Goal: Browse casually

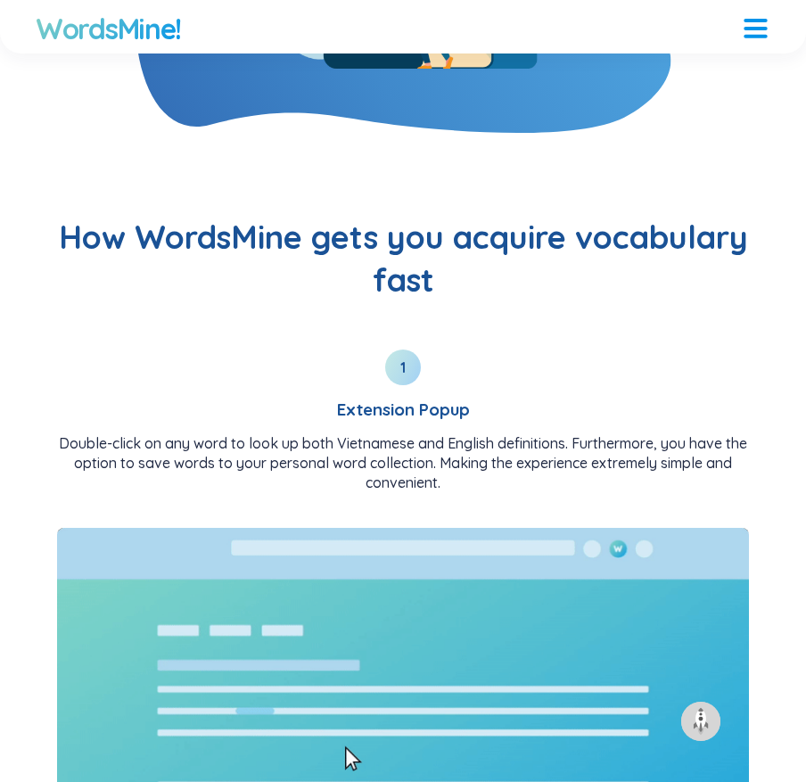
scroll to position [2180, 0]
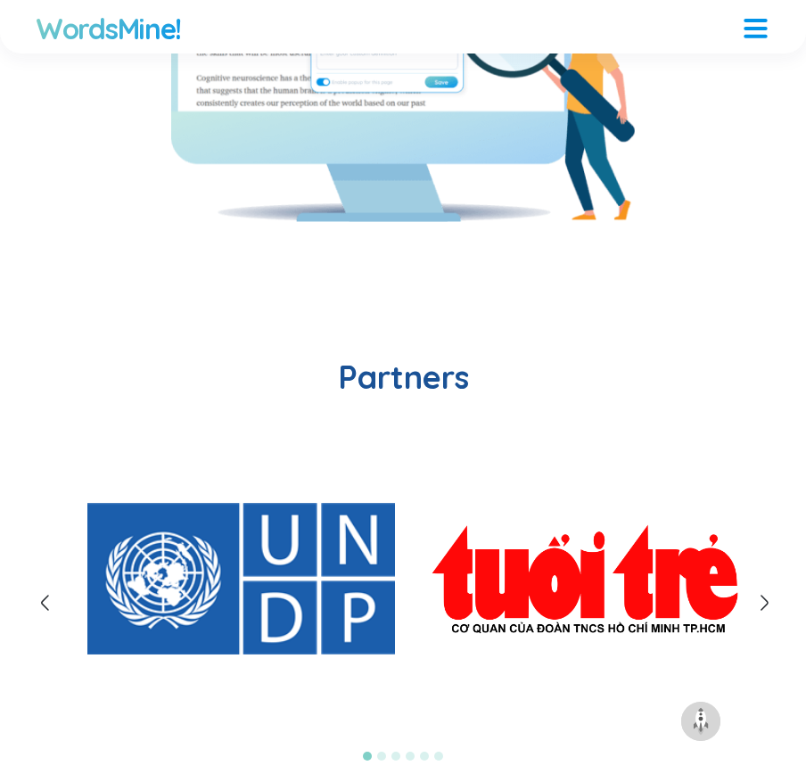
scroll to position [5832, 0]
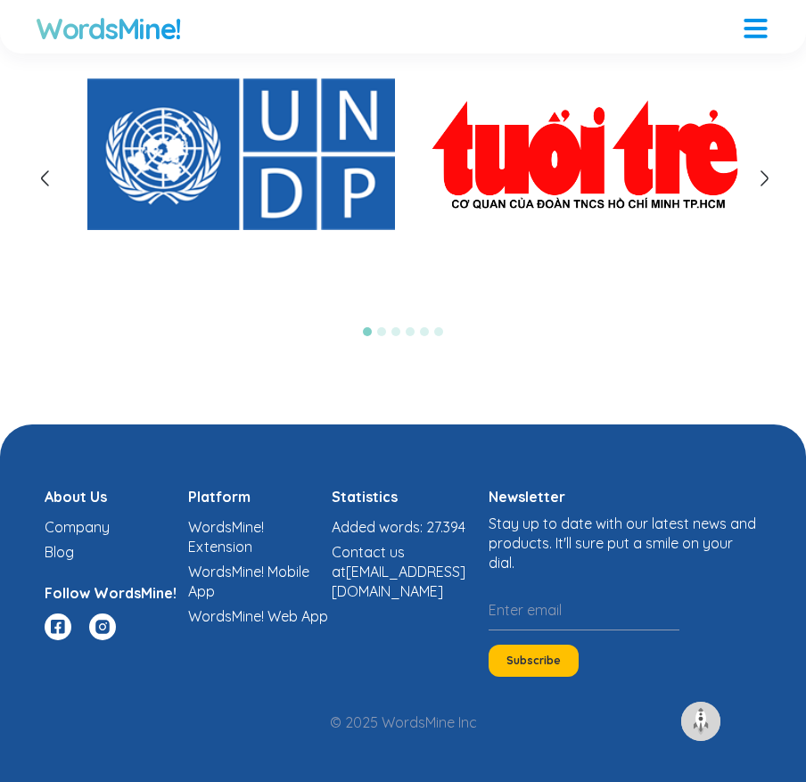
click at [89, 526] on link "Company" at bounding box center [77, 527] width 65 height 18
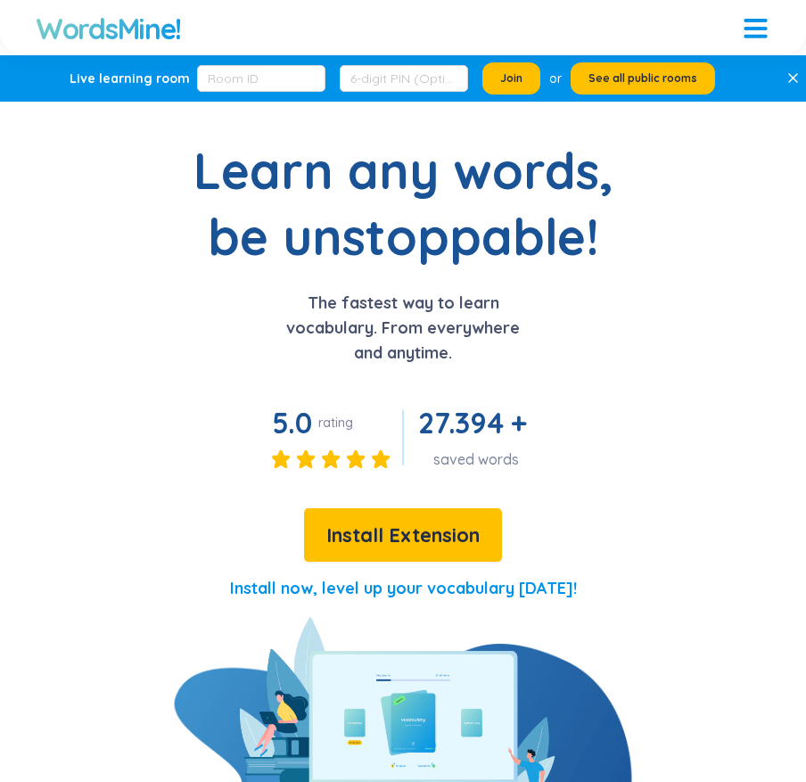
click at [758, 22] on div at bounding box center [755, 25] width 23 height 23
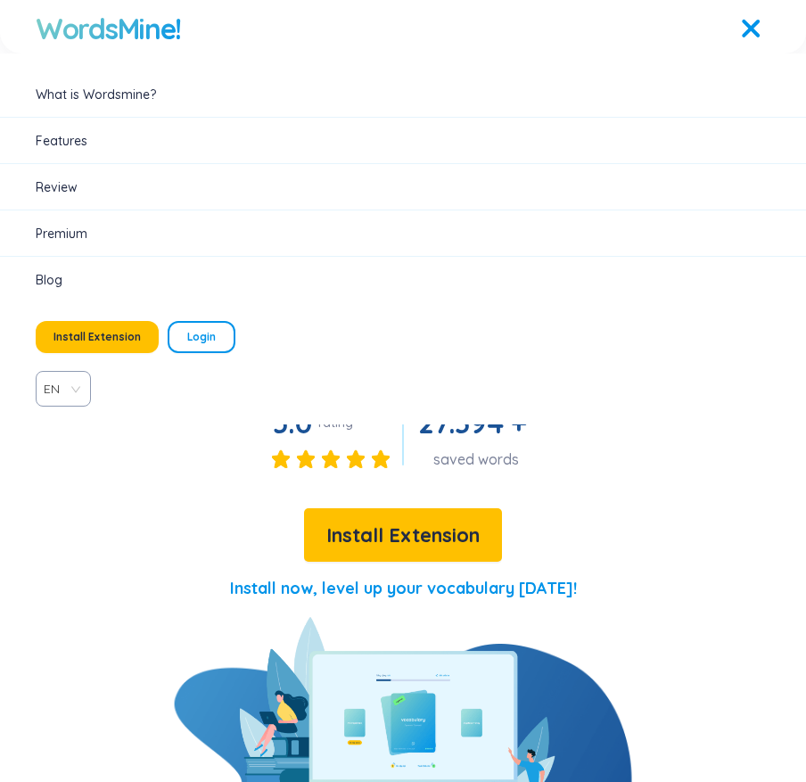
click at [758, 22] on div at bounding box center [750, 28] width 19 height 19
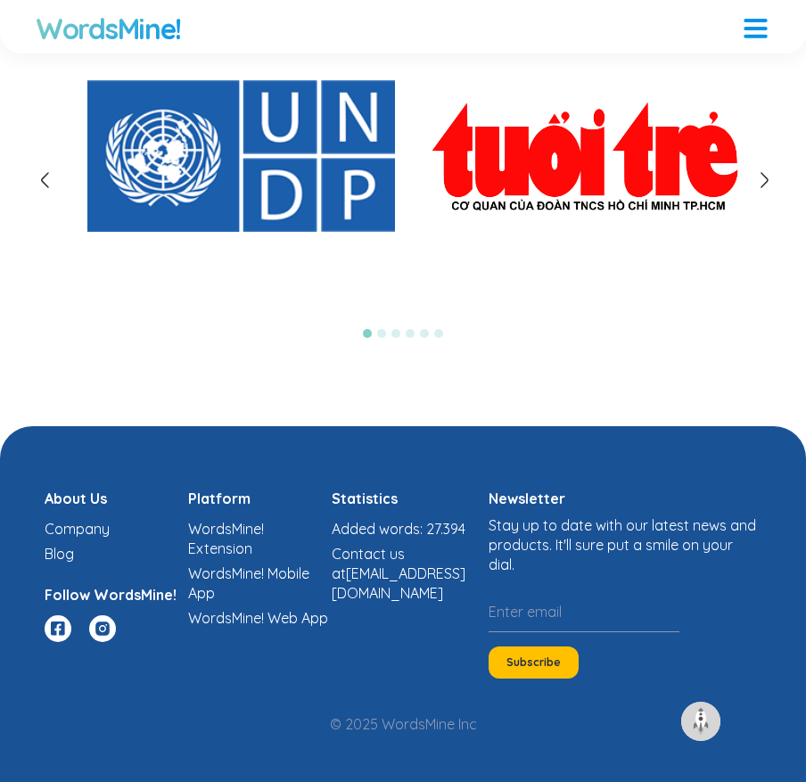
scroll to position [5832, 0]
